Goal: Complete application form: Complete application form

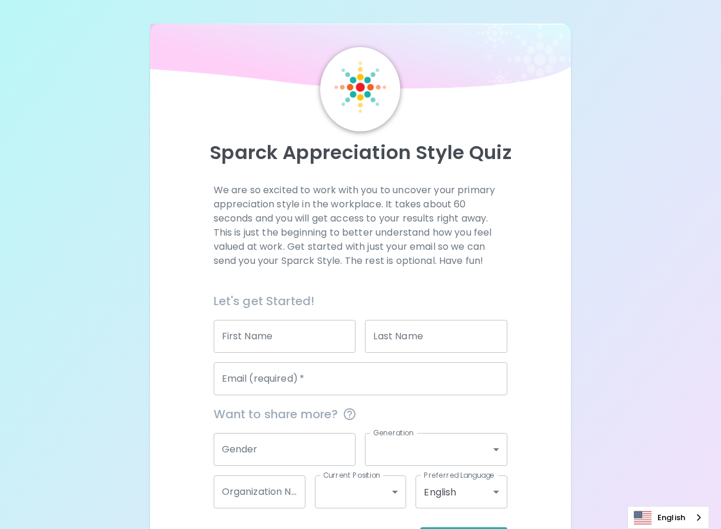
click at [279, 346] on input "First Name" at bounding box center [285, 336] width 142 height 33
type input "c"
type input "me"
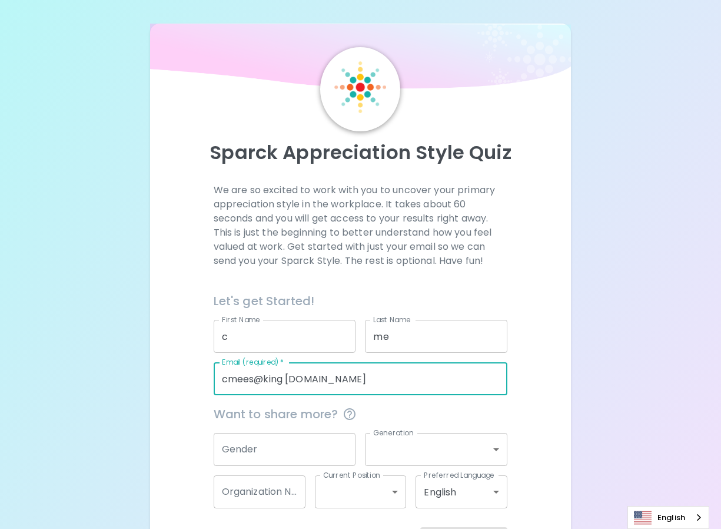
type input "cmees@king [DOMAIN_NAME]"
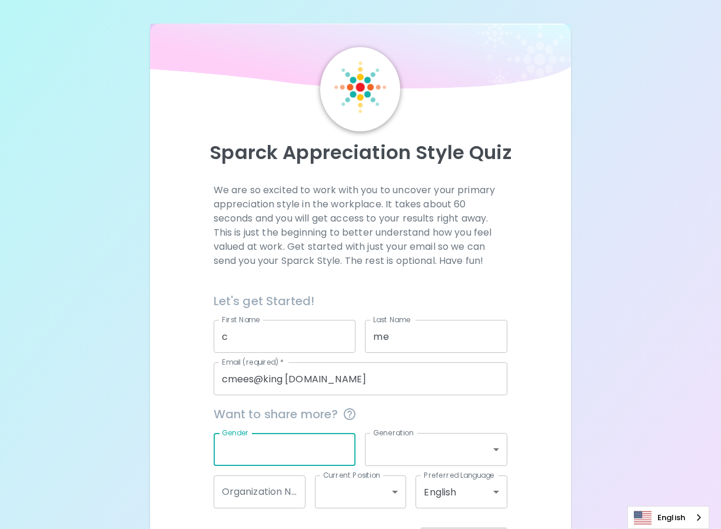
click at [540, 268] on div "We are so excited to work with you to uncover your primary appreciation style i…" at bounding box center [360, 367] width 393 height 369
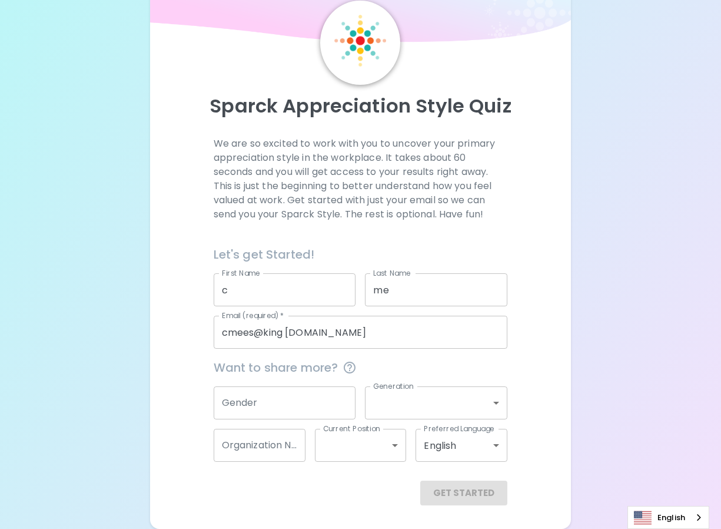
click at [359, 334] on input "cmees@king [DOMAIN_NAME]" at bounding box center [361, 332] width 294 height 33
click at [272, 294] on input "c" at bounding box center [285, 289] width 142 height 33
type input "ckk"
click at [399, 290] on input "me" at bounding box center [436, 289] width 142 height 33
type input "mekk"
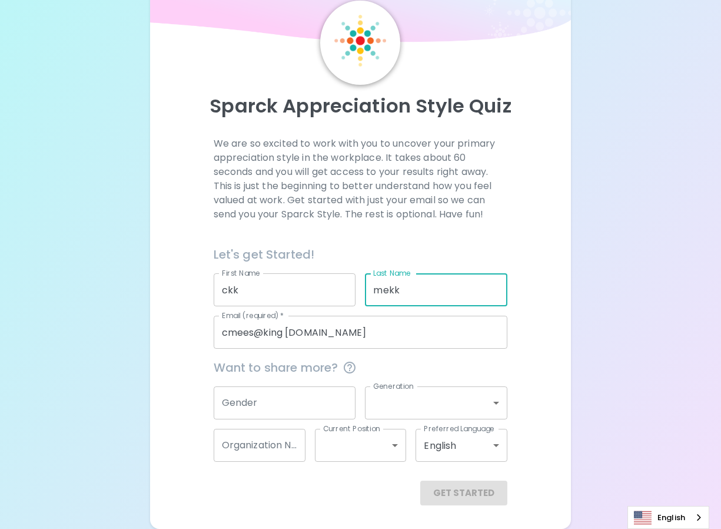
click at [352, 331] on input "cmees@king [DOMAIN_NAME]" at bounding box center [361, 332] width 294 height 33
click at [340, 488] on div "Get Started" at bounding box center [361, 492] width 294 height 25
click at [288, 403] on input "Gender" at bounding box center [285, 402] width 142 height 33
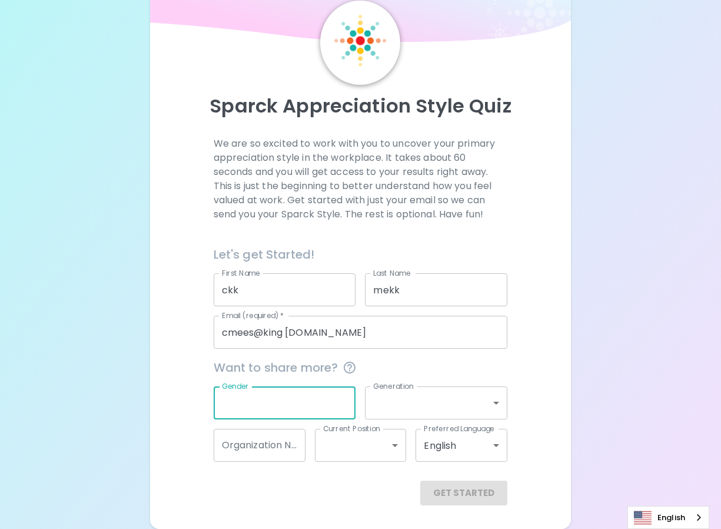
click at [288, 403] on input "Gender" at bounding box center [285, 402] width 142 height 33
click at [457, 484] on div "Get Started" at bounding box center [361, 492] width 294 height 25
click at [465, 502] on div "Get Started" at bounding box center [361, 492] width 294 height 25
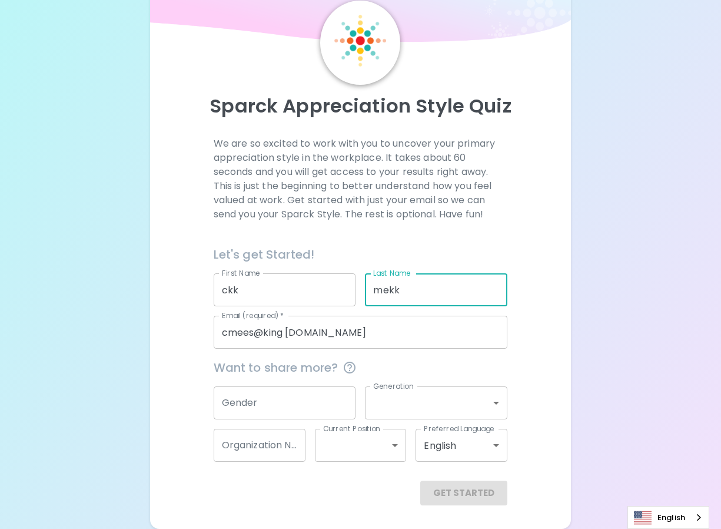
click at [417, 297] on input "mekk" at bounding box center [436, 289] width 142 height 33
click at [320, 297] on input "ckk" at bounding box center [285, 289] width 142 height 33
click at [461, 333] on input "cmees@king [DOMAIN_NAME]" at bounding box center [361, 332] width 294 height 33
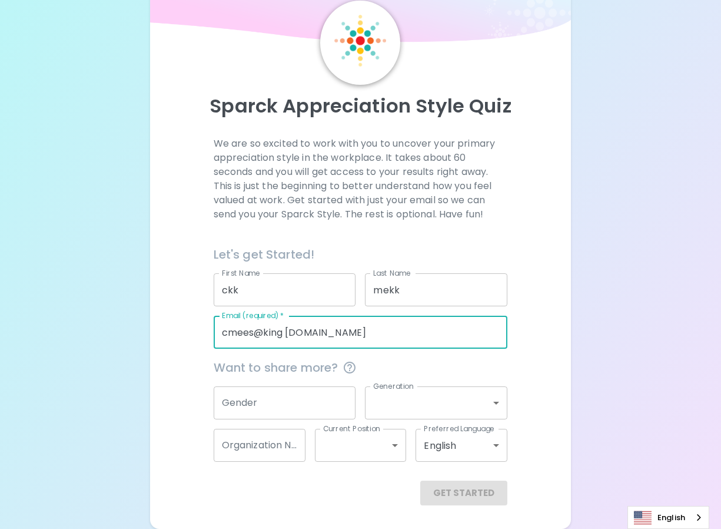
click at [288, 333] on input "cmees@king [DOMAIN_NAME]" at bounding box center [361, 332] width 294 height 33
type input "[EMAIL_ADDRESS][DOMAIN_NAME]"
click at [440, 485] on button "Get Started" at bounding box center [463, 492] width 87 height 25
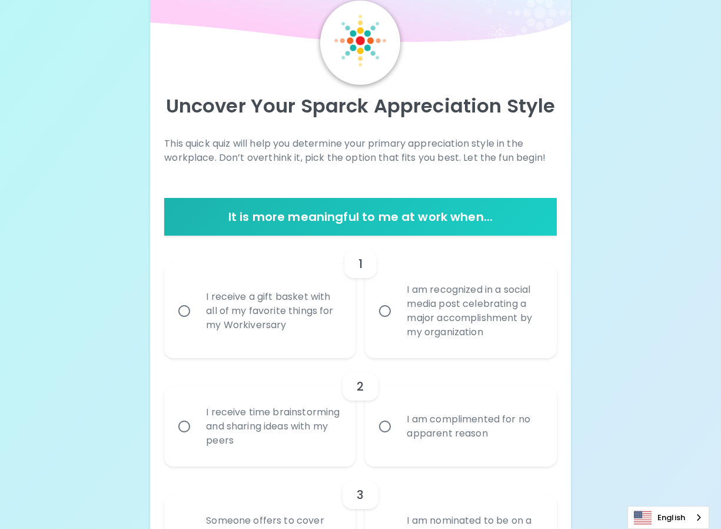
click at [384, 308] on input "I am recognized in a social media post celebrating a major accomplishment by my…" at bounding box center [385, 310] width 25 height 25
radio input "true"
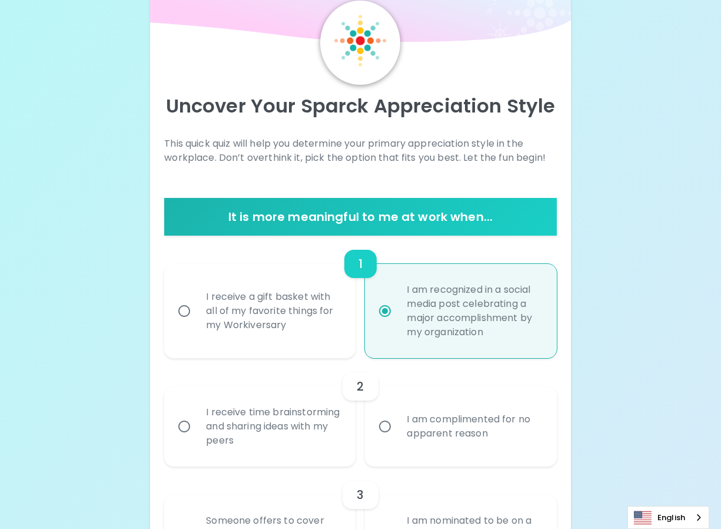
scroll to position [141, 0]
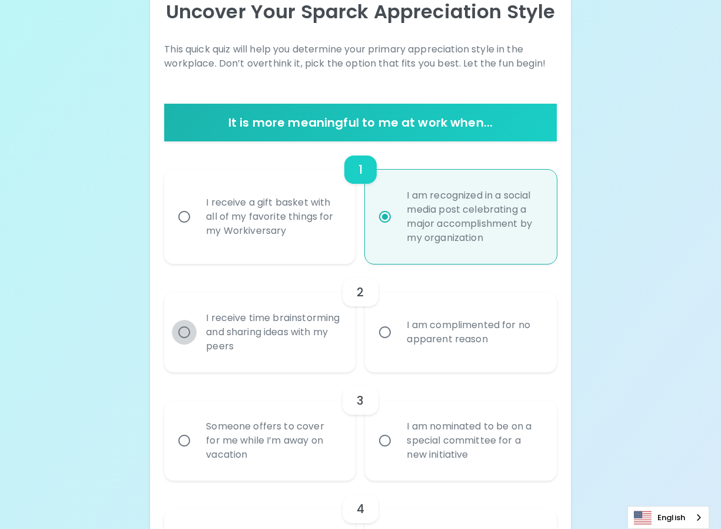
click at [187, 336] on input "I receive time brainstorming and sharing ideas with my peers" at bounding box center [184, 332] width 25 height 25
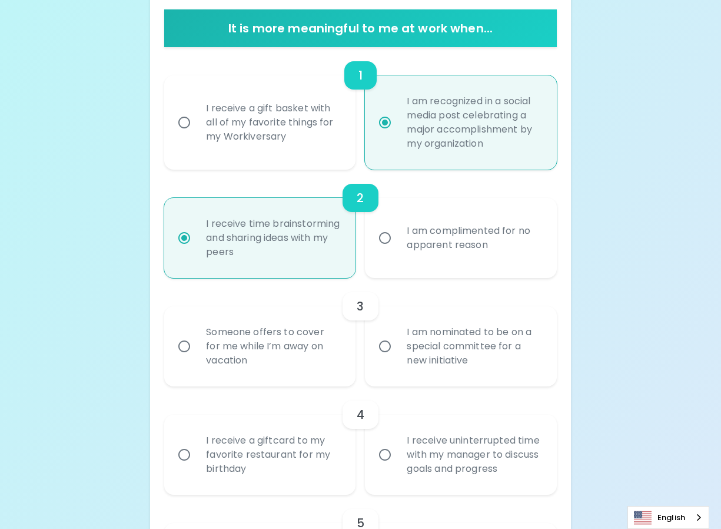
radio input "true"
click at [383, 348] on input "I am nominated to be on a special committee for a new initiative" at bounding box center [385, 346] width 25 height 25
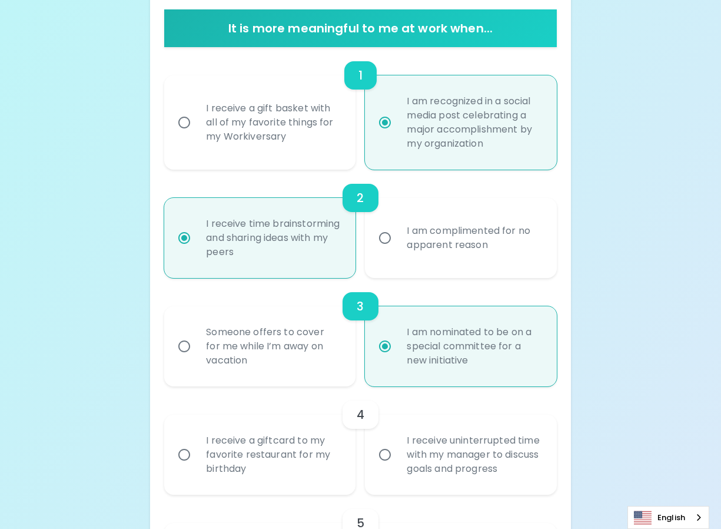
radio input "false"
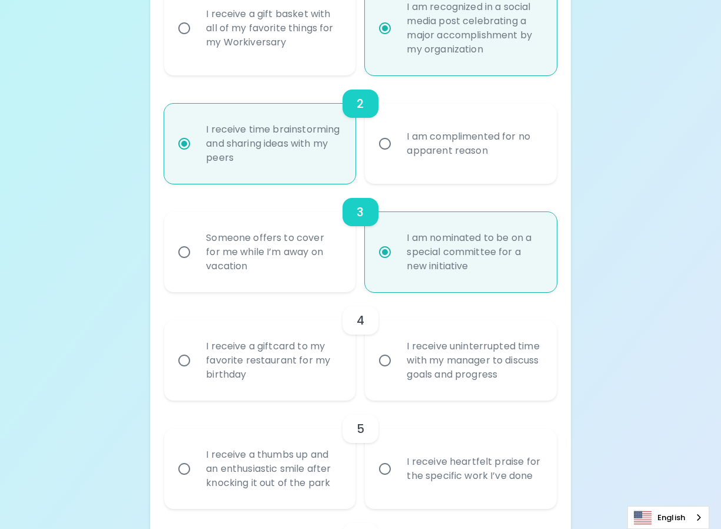
radio input "true"
click at [389, 362] on input "I receive uninterrupted time with my manager to discuss goals and progress" at bounding box center [385, 360] width 25 height 25
radio input "false"
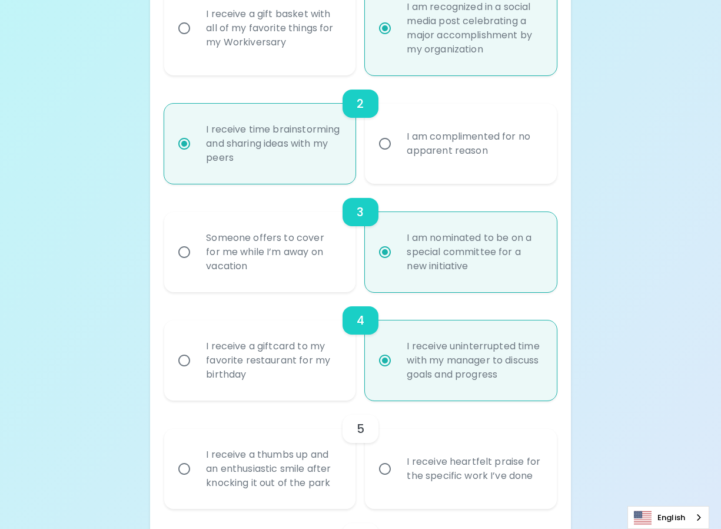
scroll to position [423, 0]
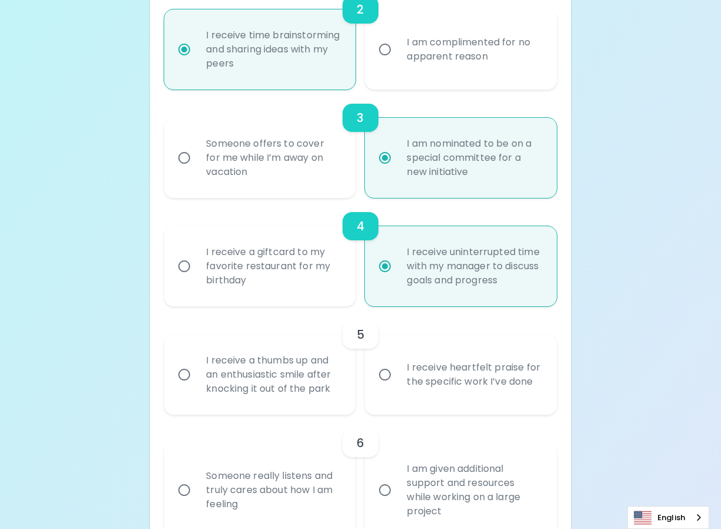
radio input "true"
click at [184, 374] on input "I receive a thumbs up and an enthusiastic smile after knocking it out of the pa…" at bounding box center [184, 374] width 25 height 25
radio input "false"
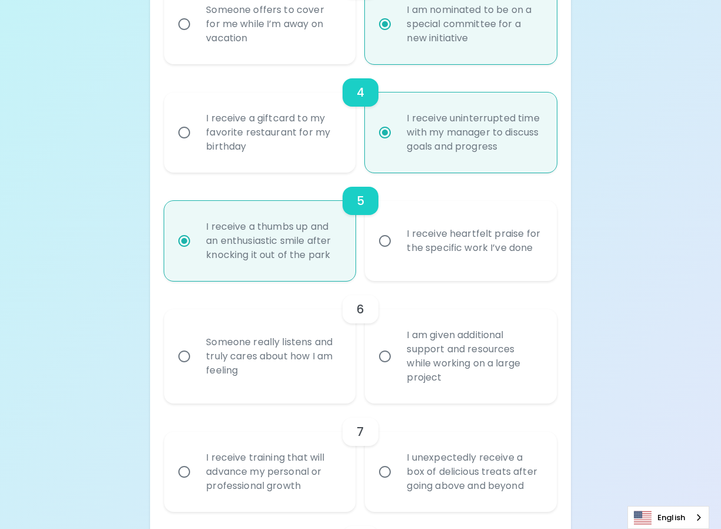
scroll to position [596, 0]
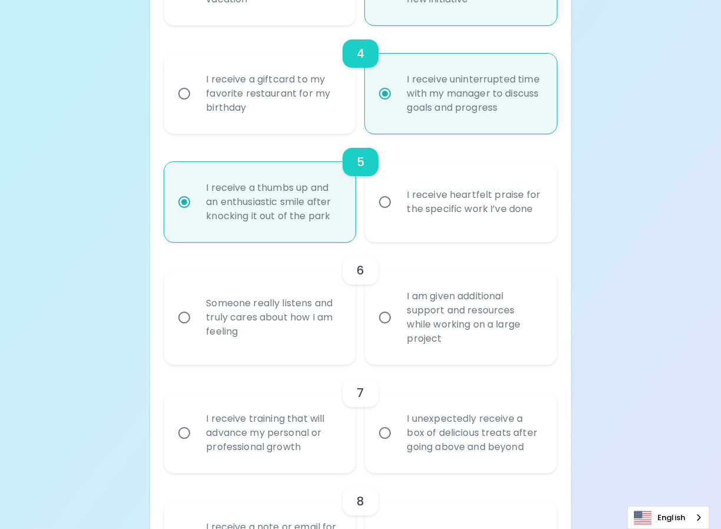
radio input "true"
click at [383, 319] on input "I am given additional support and resources while working on a large project" at bounding box center [385, 317] width 25 height 25
radio input "false"
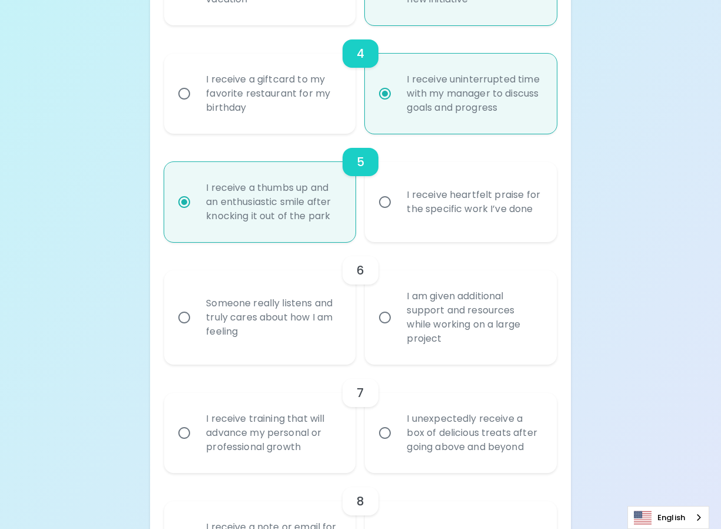
radio input "false"
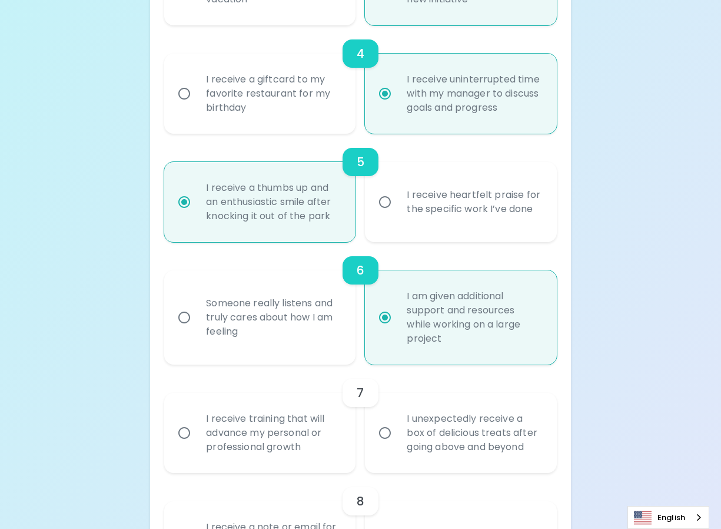
scroll to position [690, 0]
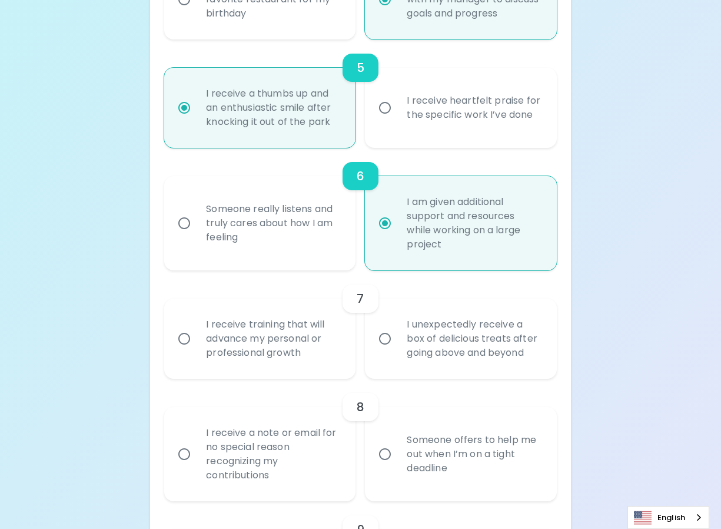
radio input "true"
click at [185, 345] on input "I receive training that will advance my personal or professional growth" at bounding box center [184, 338] width 25 height 25
radio input "false"
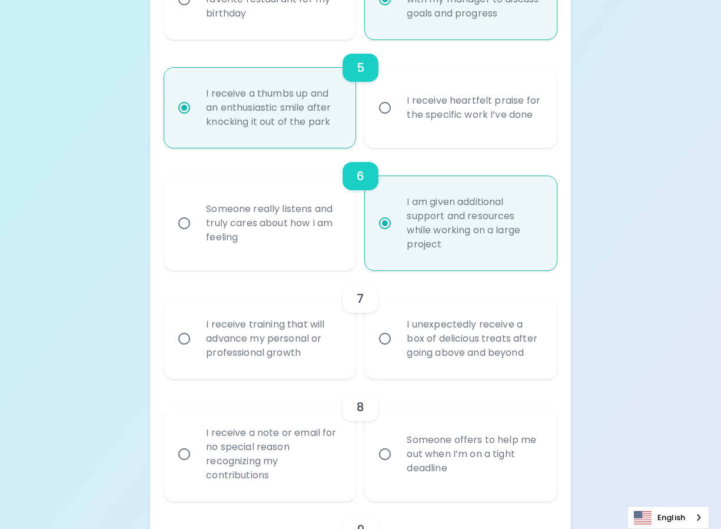
radio input "false"
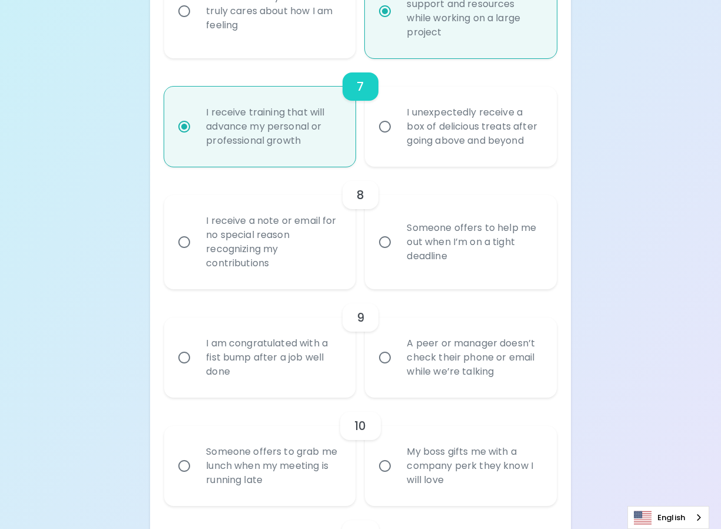
scroll to position [941, 0]
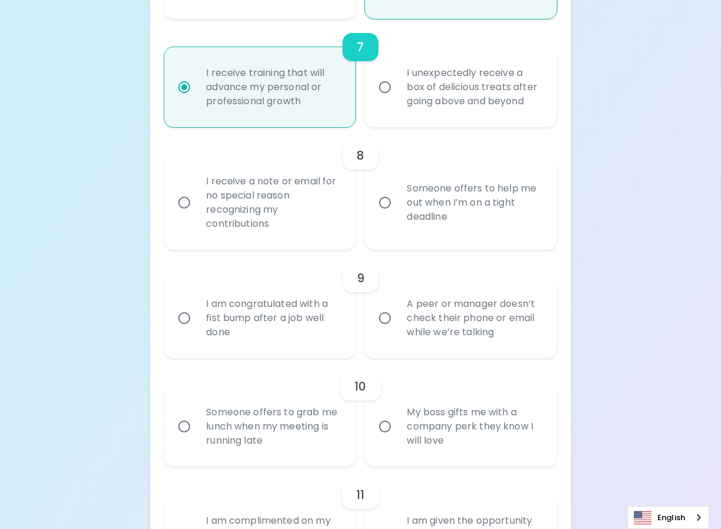
radio input "true"
click at [386, 208] on input "Someone offers to help me out when I’m on a tight deadline" at bounding box center [385, 202] width 25 height 25
radio input "false"
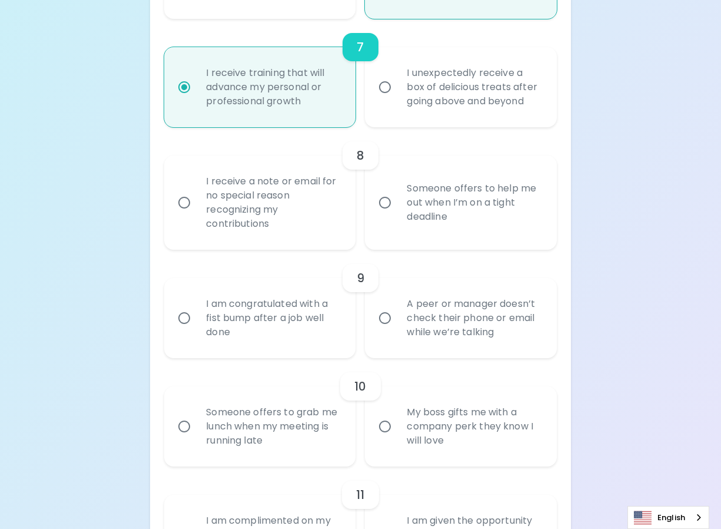
radio input "false"
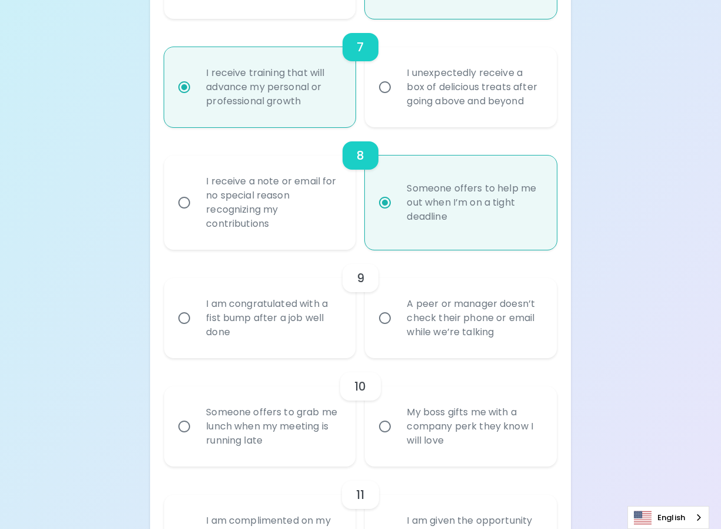
scroll to position [1036, 0]
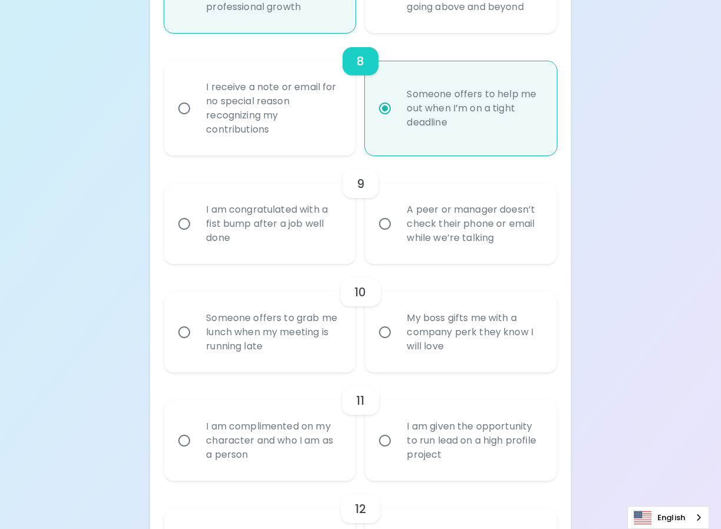
radio input "true"
click at [383, 224] on input "A peer or manager doesn’t check their phone or email while we’re talking" at bounding box center [385, 223] width 25 height 25
radio input "false"
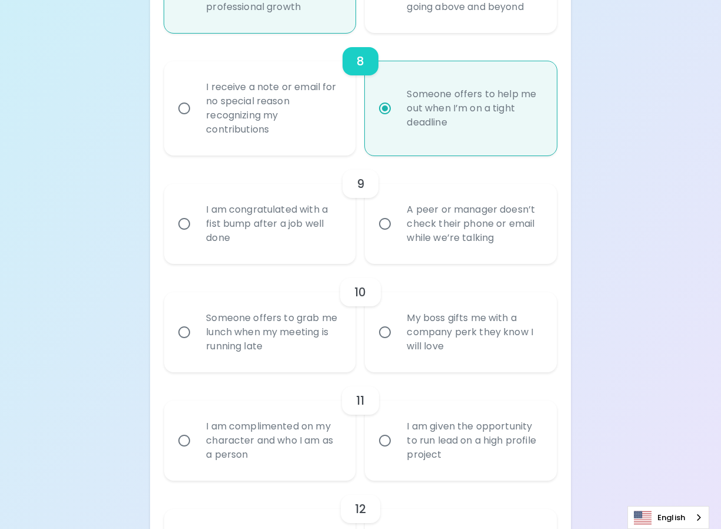
radio input "false"
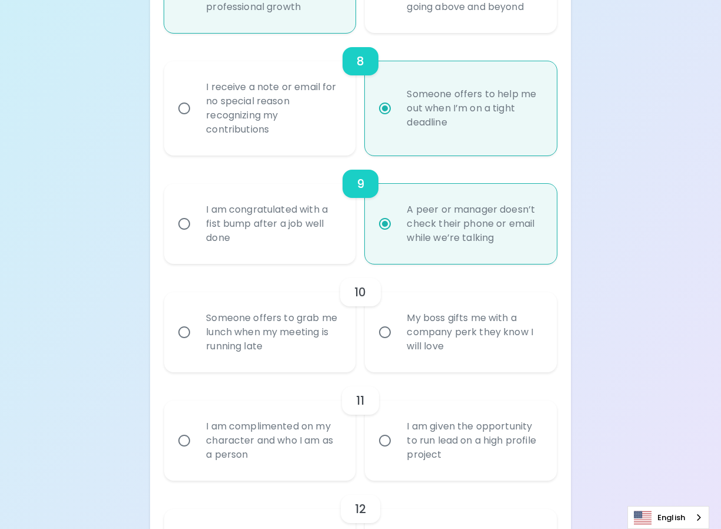
scroll to position [1130, 0]
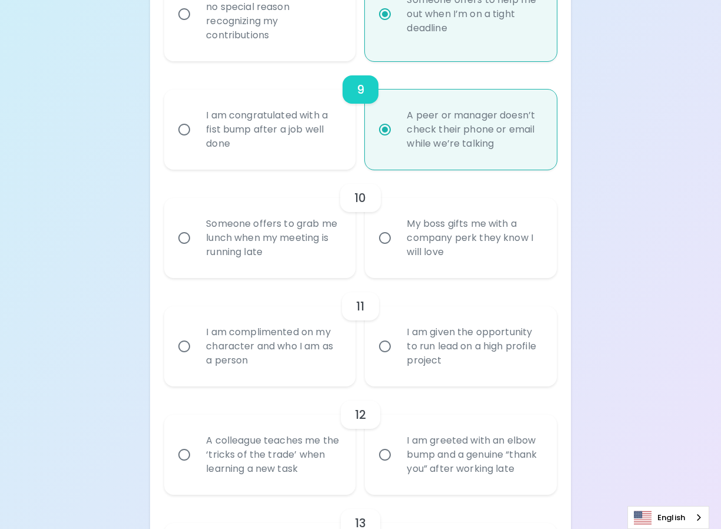
radio input "true"
click at [293, 235] on div "Someone offers to grab me lunch when my meeting is running late" at bounding box center [273, 238] width 152 height 71
click at [197, 235] on input "Someone offers to grab me lunch when my meeting is running late" at bounding box center [184, 237] width 25 height 25
radio input "false"
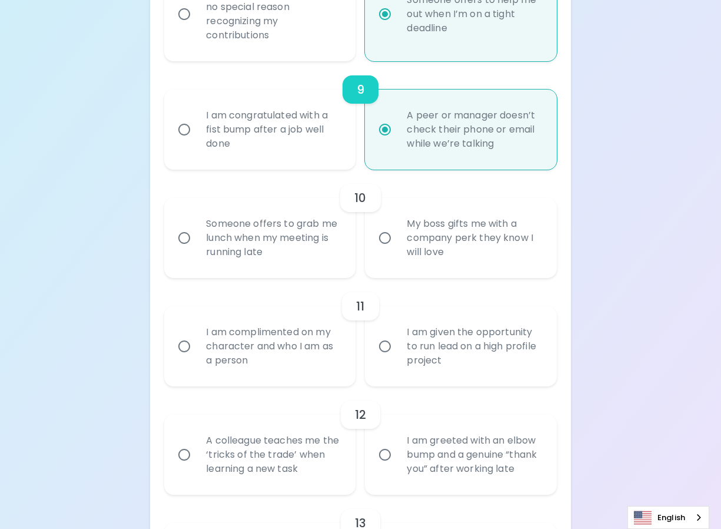
radio input "false"
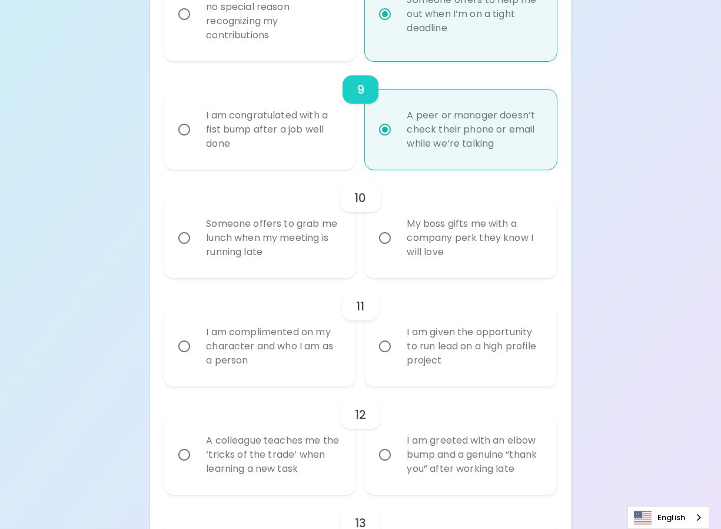
radio input "false"
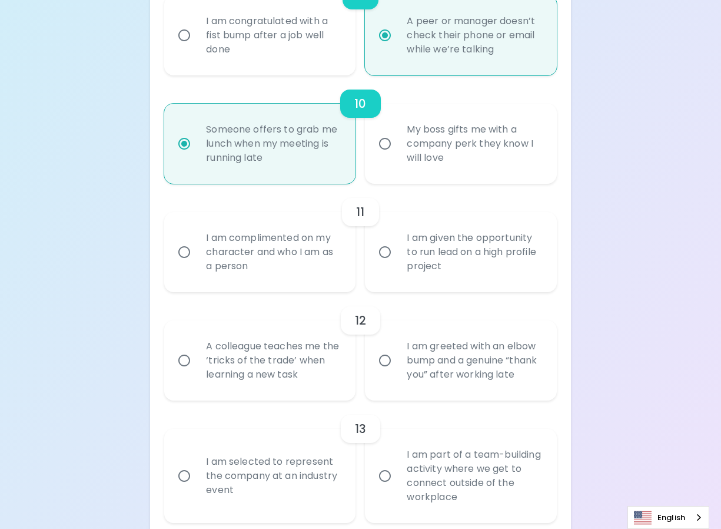
radio input "true"
click at [238, 248] on div "I am complimented on my character and who I am as a person" at bounding box center [273, 252] width 152 height 71
click at [197, 248] on input "I am complimented on my character and who I am as a person" at bounding box center [184, 252] width 25 height 25
radio input "false"
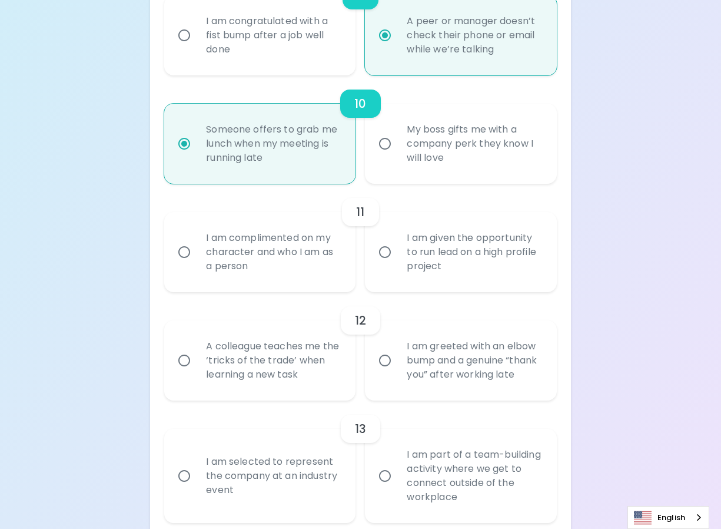
radio input "false"
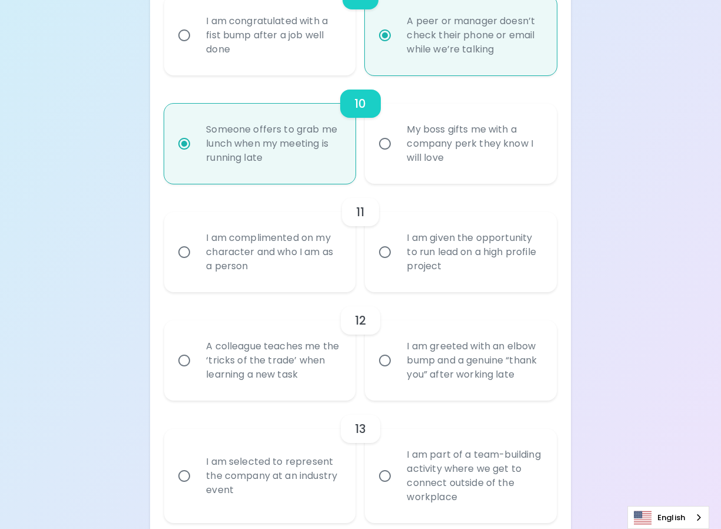
radio input "false"
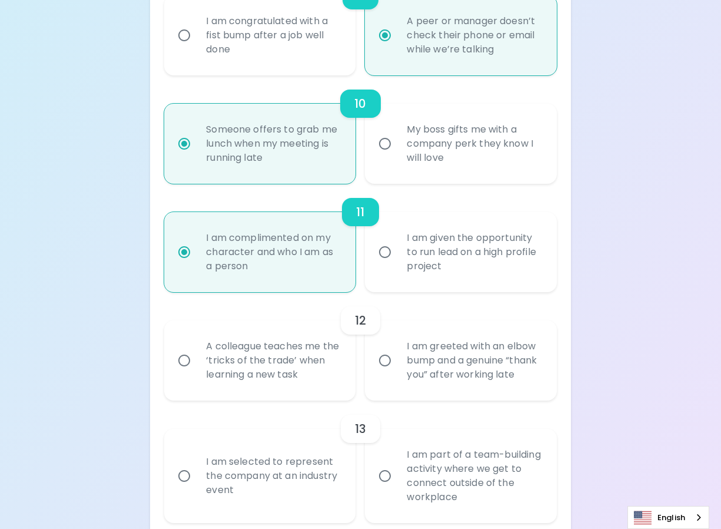
scroll to position [1318, 0]
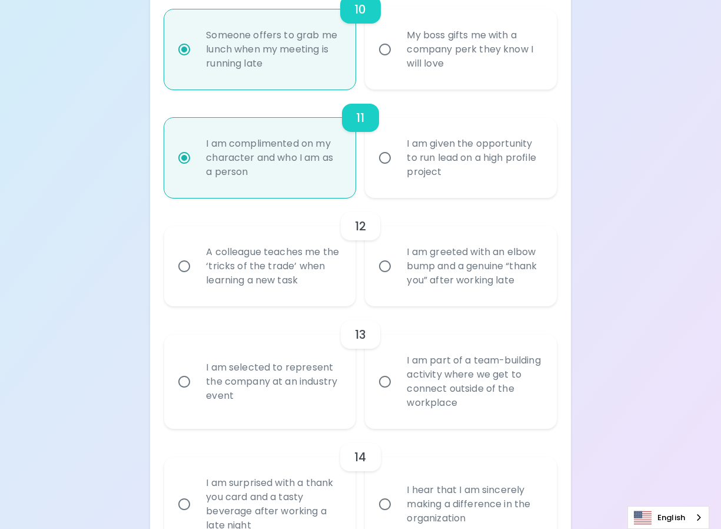
radio input "true"
click at [257, 273] on div "A colleague teaches me the ‘tricks of the trade’ when learning a new task" at bounding box center [273, 266] width 152 height 71
click at [197, 273] on input "A colleague teaches me the ‘tricks of the trade’ when learning a new task" at bounding box center [184, 266] width 25 height 25
radio input "false"
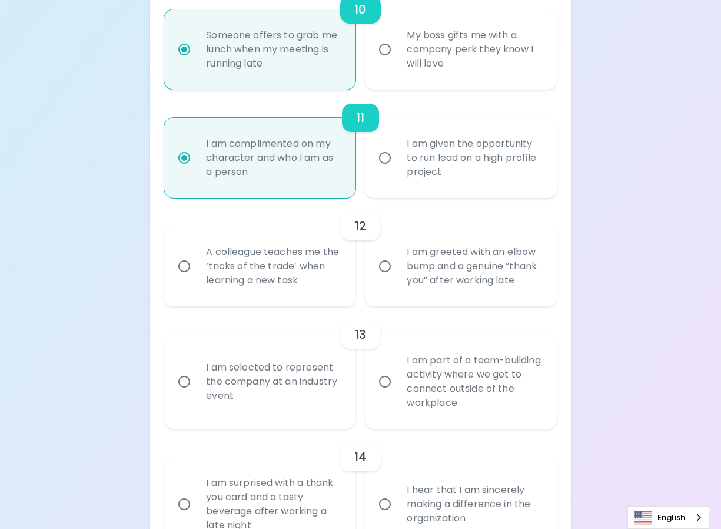
radio input "false"
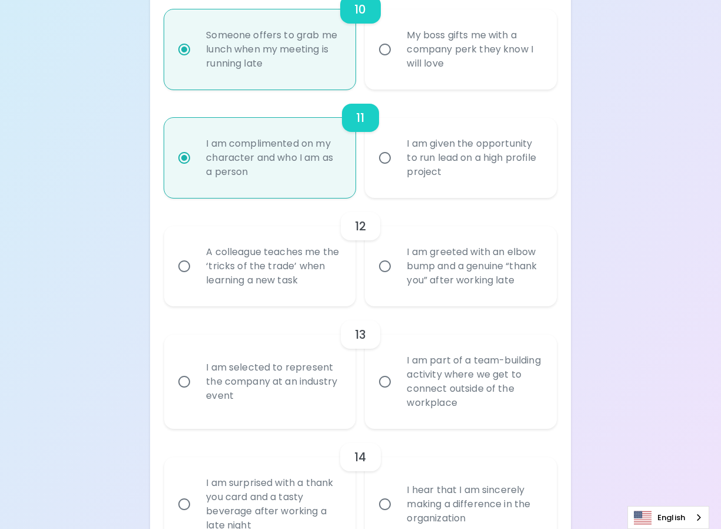
radio input "false"
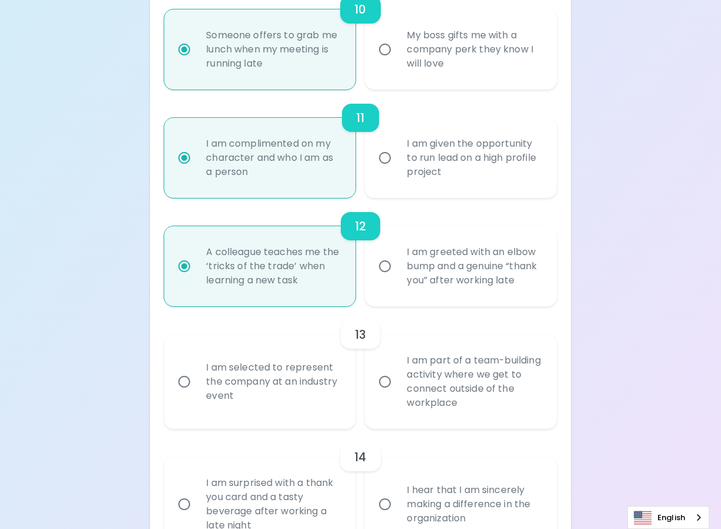
scroll to position [1412, 0]
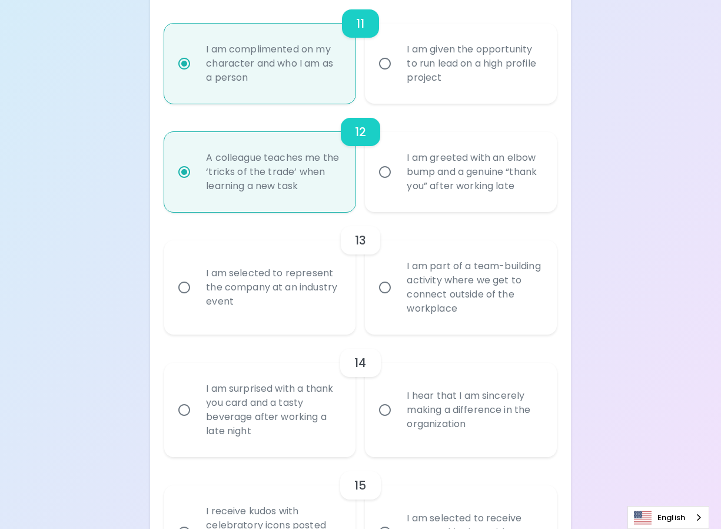
radio input "true"
click at [431, 295] on div "I am part of a team-building activity where we get to connect outside of the wo…" at bounding box center [473, 287] width 152 height 85
click at [397, 295] on input "I am part of a team-building activity where we get to connect outside of the wo…" at bounding box center [385, 287] width 25 height 25
radio input "false"
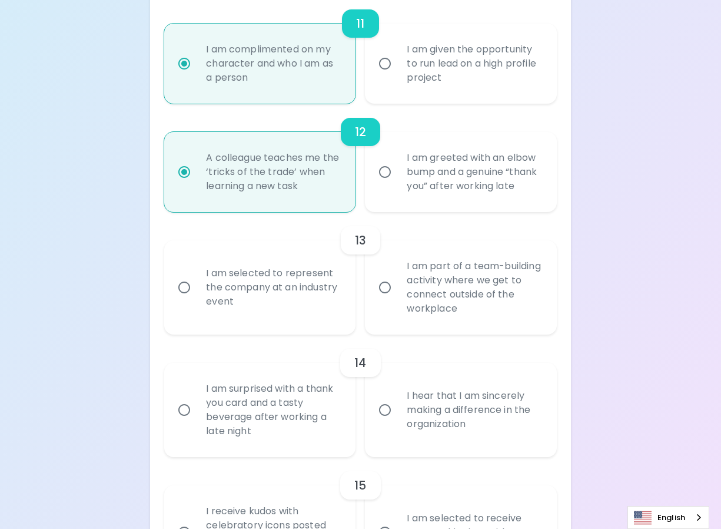
radio input "false"
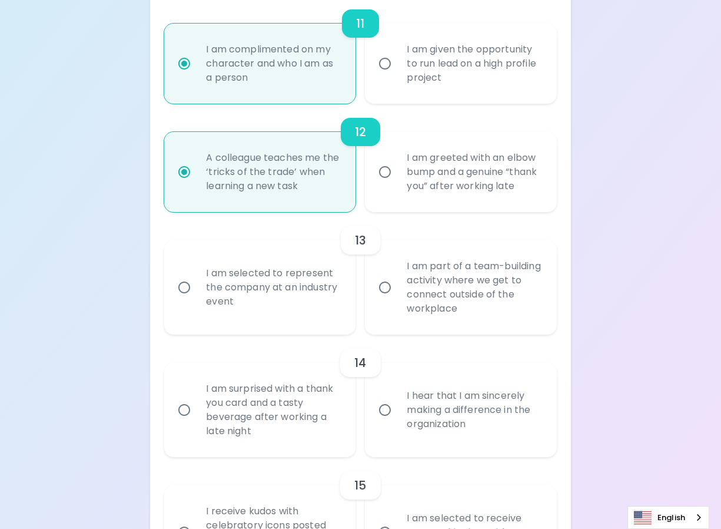
radio input "false"
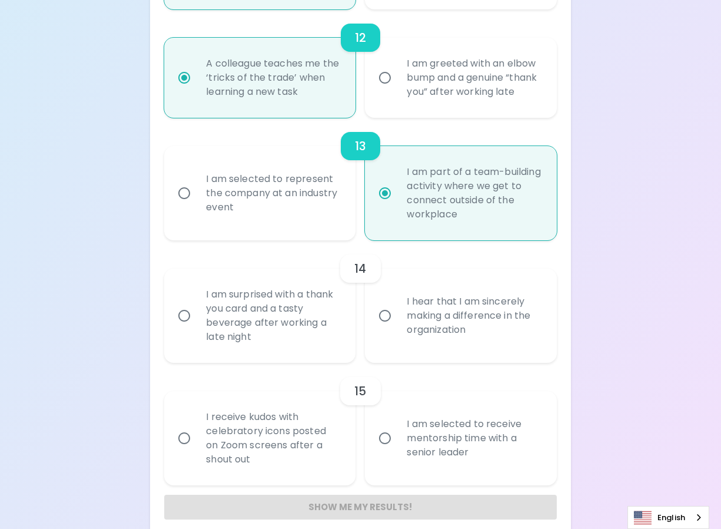
radio input "true"
click at [422, 326] on div "I hear that I am sincerely making a difference in the organization" at bounding box center [473, 315] width 152 height 71
click at [397, 326] on input "I hear that I am sincerely making a difference in the organization" at bounding box center [385, 315] width 25 height 25
radio input "false"
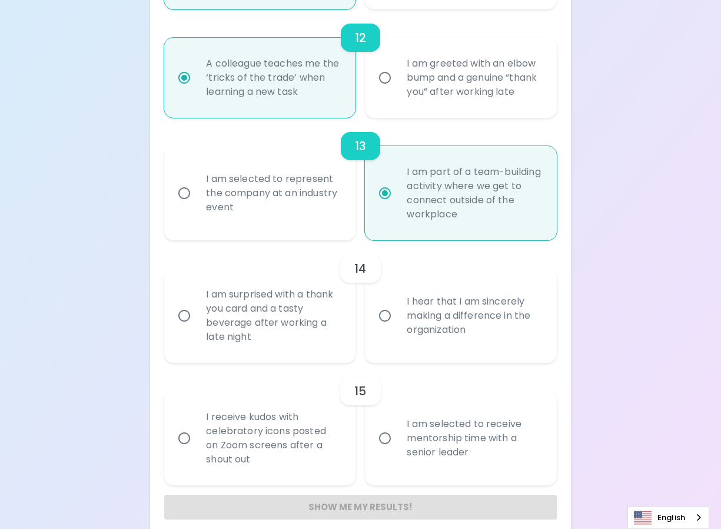
radio input "false"
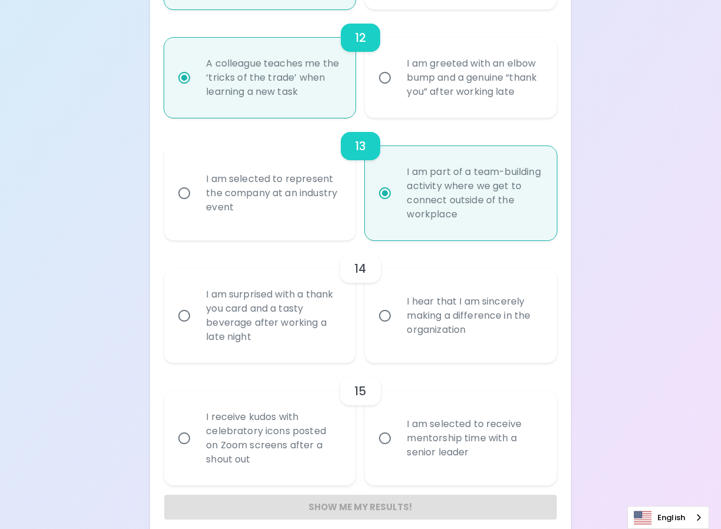
radio input "false"
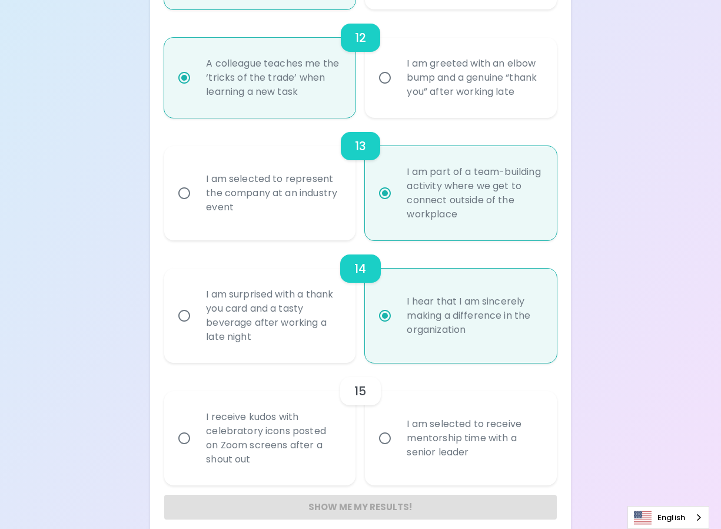
scroll to position [1535, 0]
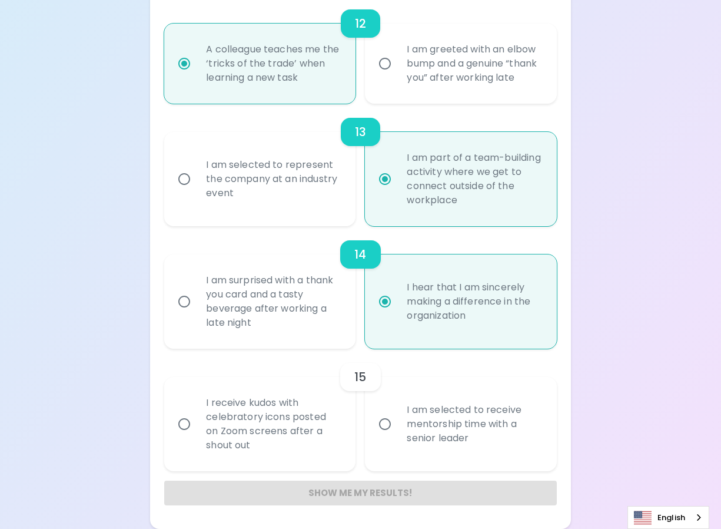
radio input "true"
click at [445, 417] on div "I am selected to receive mentorship time with a senior leader" at bounding box center [473, 424] width 152 height 71
click at [397, 417] on input "I am selected to receive mentorship time with a senior leader" at bounding box center [385, 424] width 25 height 25
radio input "false"
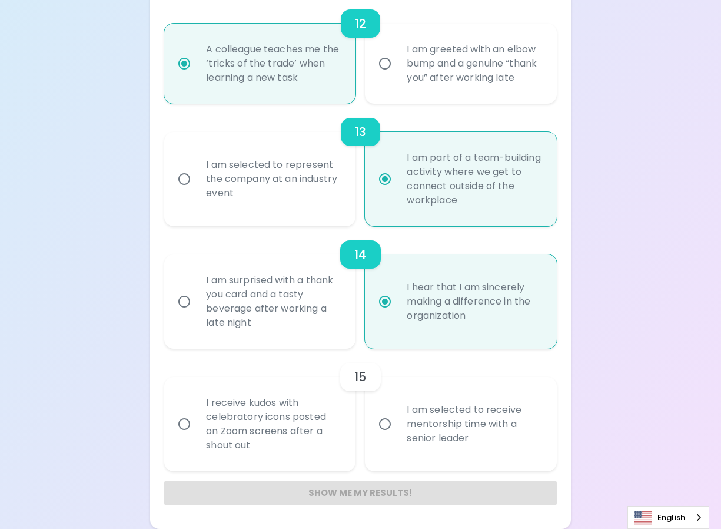
radio input "false"
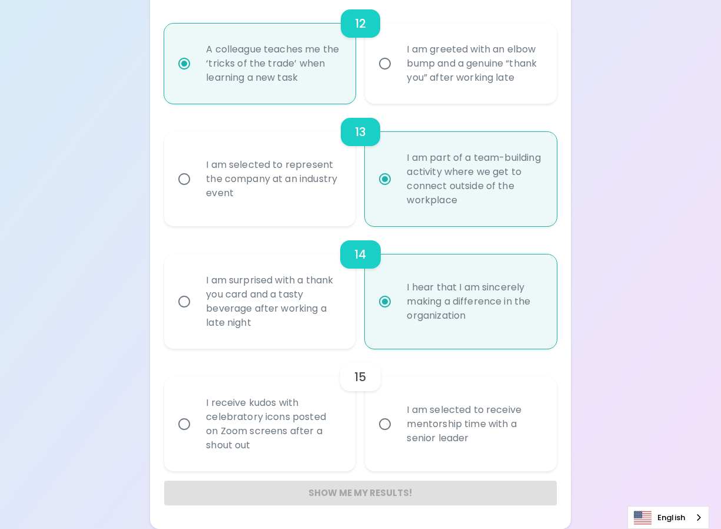
radio input "false"
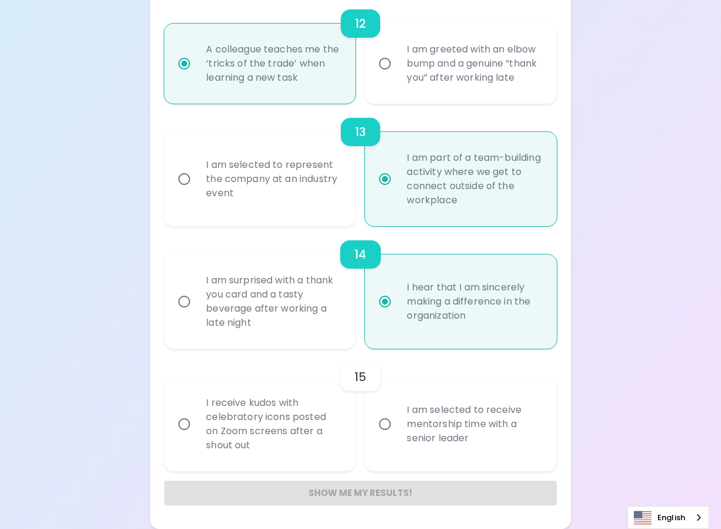
radio input "false"
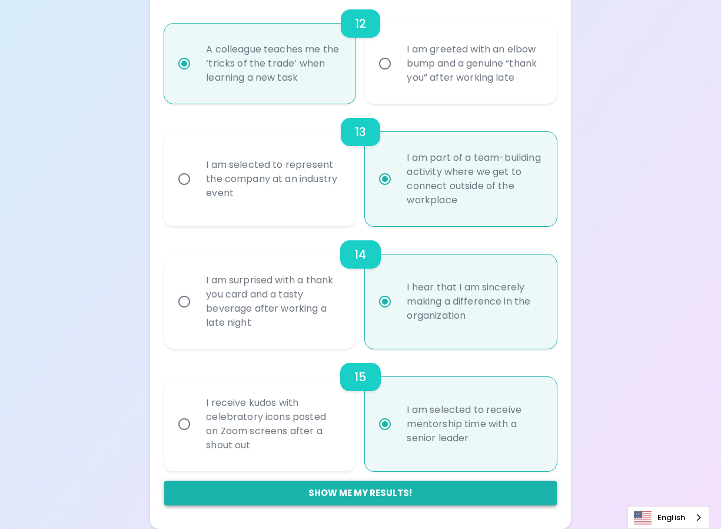
radio input "true"
click at [363, 492] on button "Show me my results!" at bounding box center [360, 492] width 393 height 25
radio input "false"
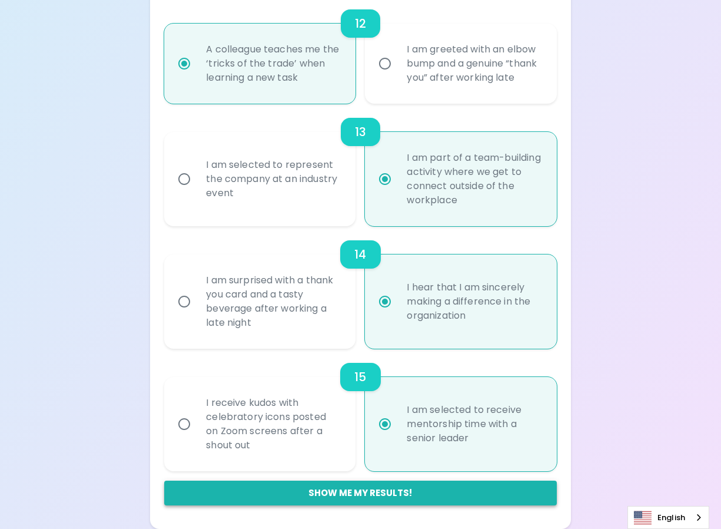
radio input "false"
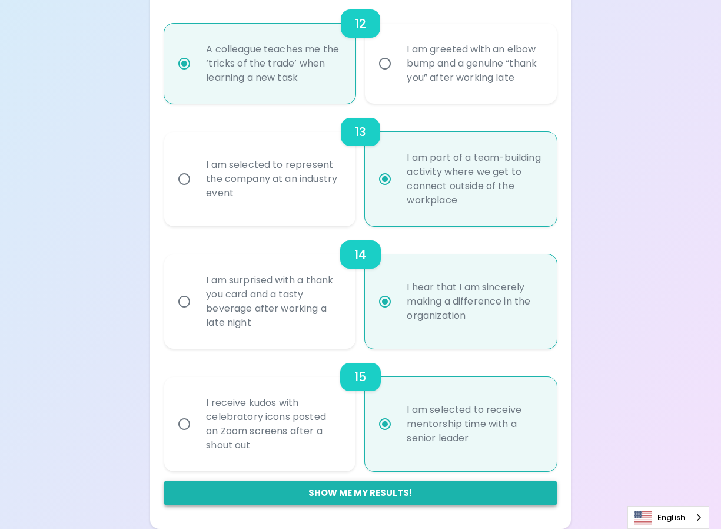
radio input "false"
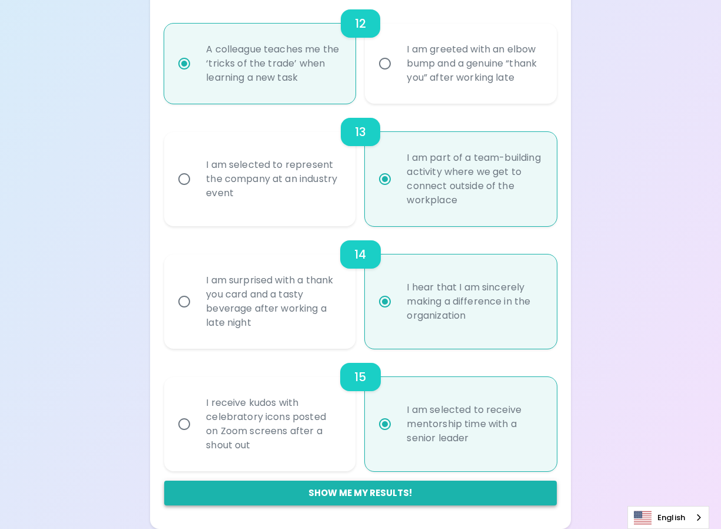
radio input "false"
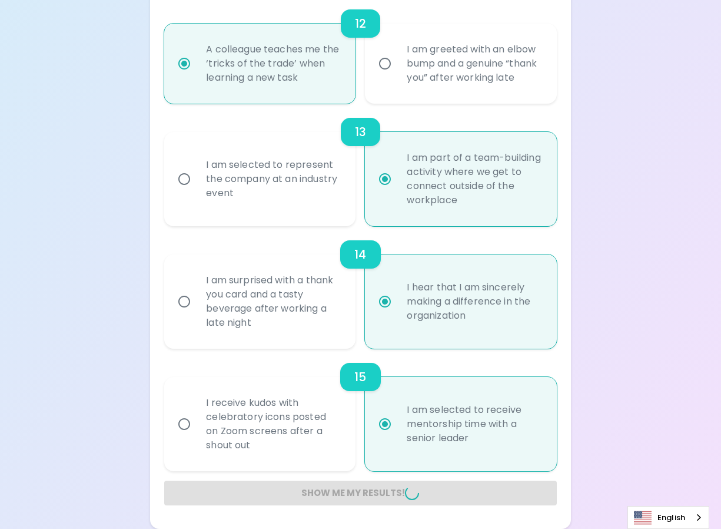
radio input "false"
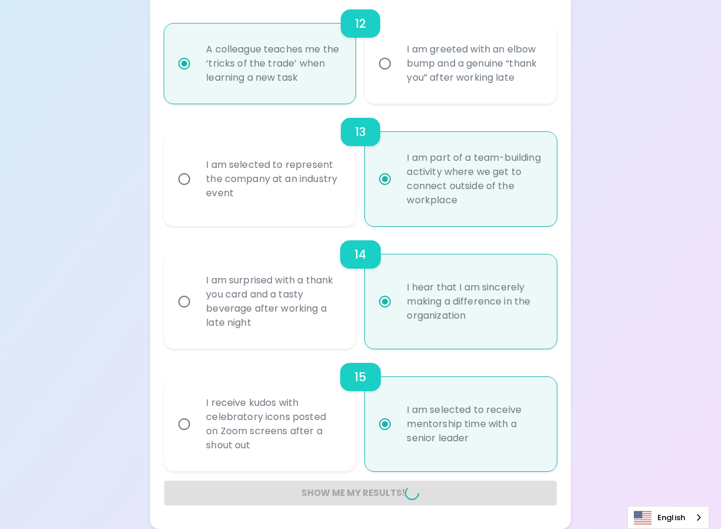
radio input "false"
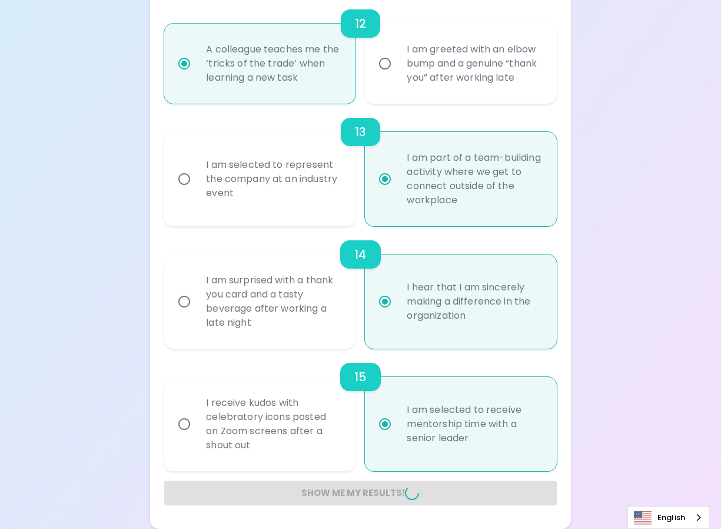
radio input "false"
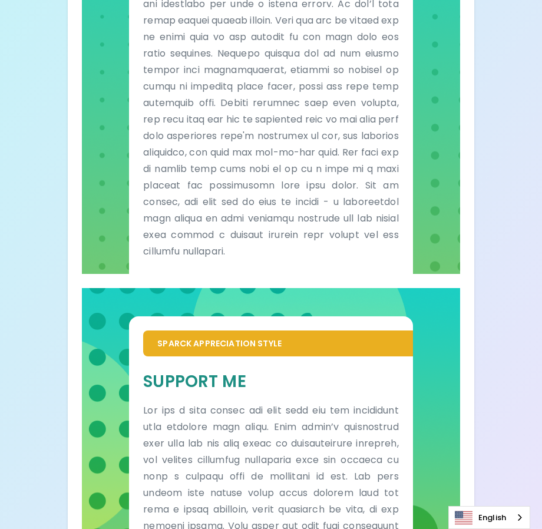
scroll to position [768, 0]
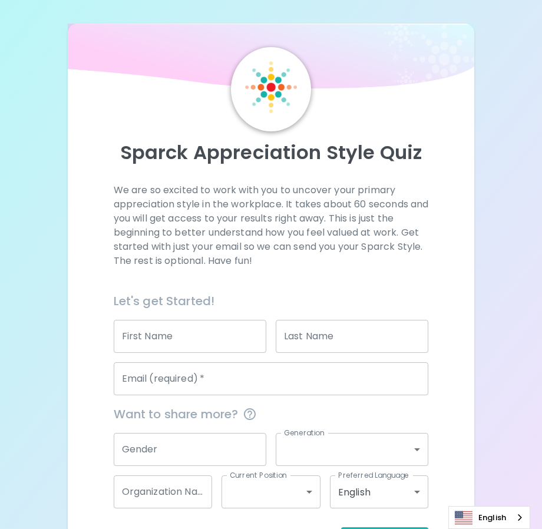
click at [326, 214] on p "We are so excited to work with you to uncover your primary appreciation style i…" at bounding box center [271, 225] width 315 height 85
